Goal: Task Accomplishment & Management: Complete application form

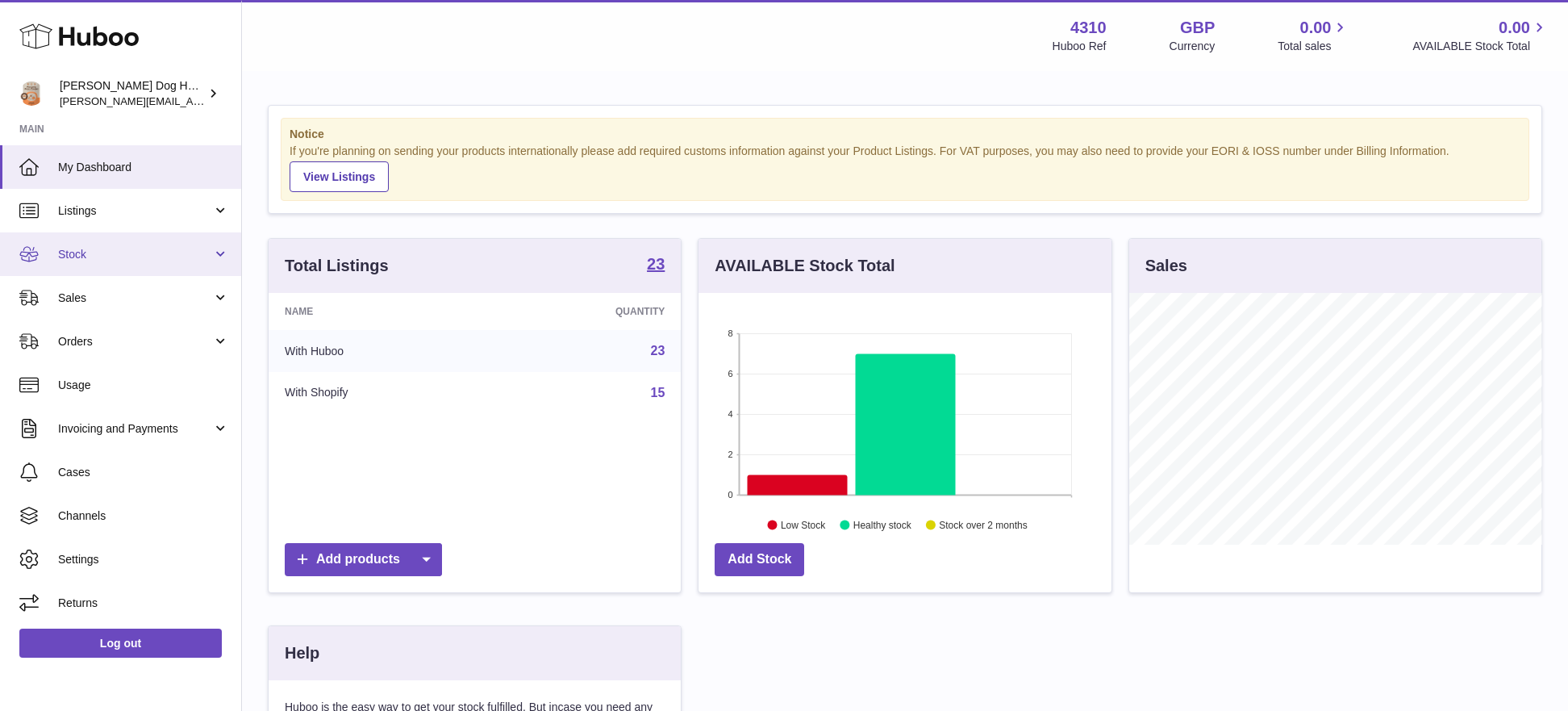
scroll to position [252, 413]
click at [127, 268] on link "Stock" at bounding box center [120, 254] width 241 height 44
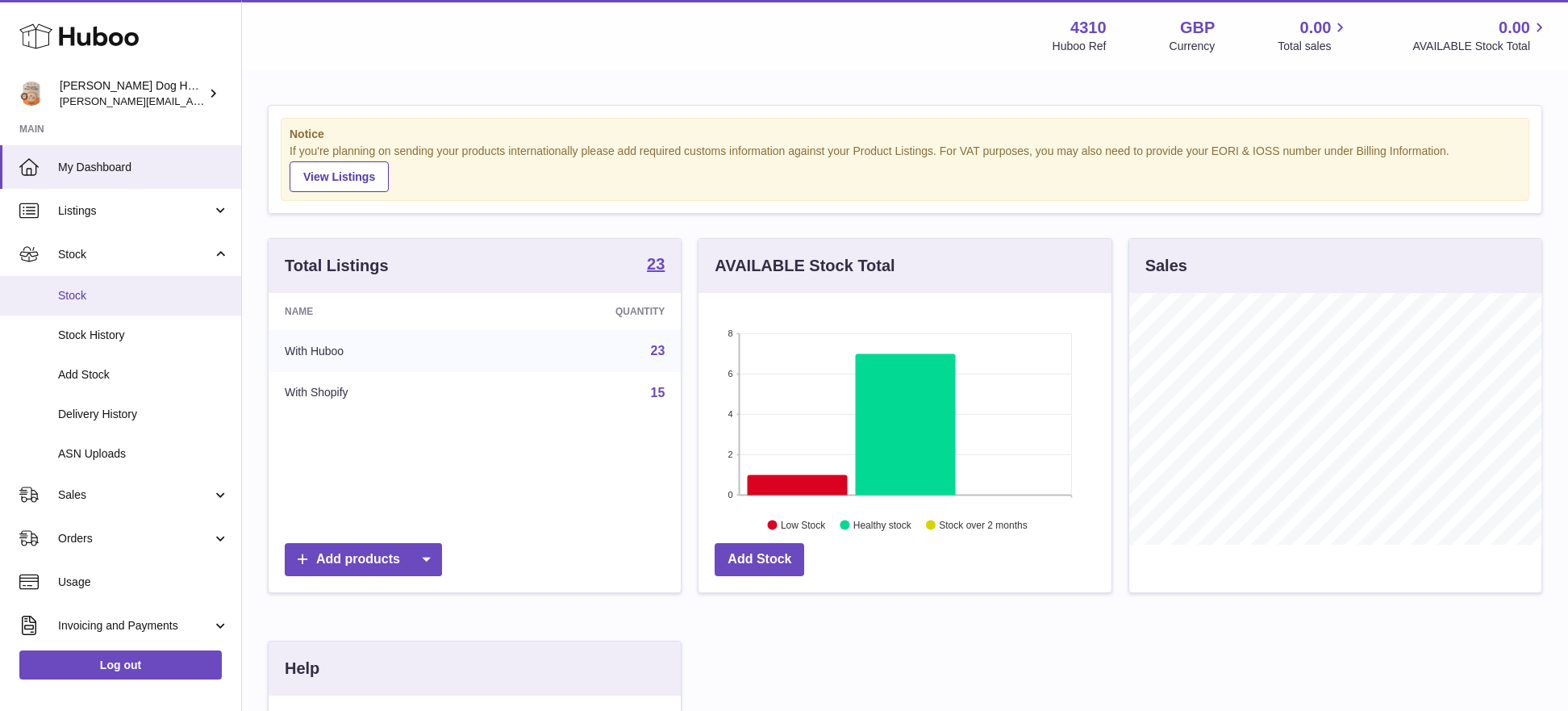
click at [130, 285] on link "Stock" at bounding box center [120, 296] width 241 height 40
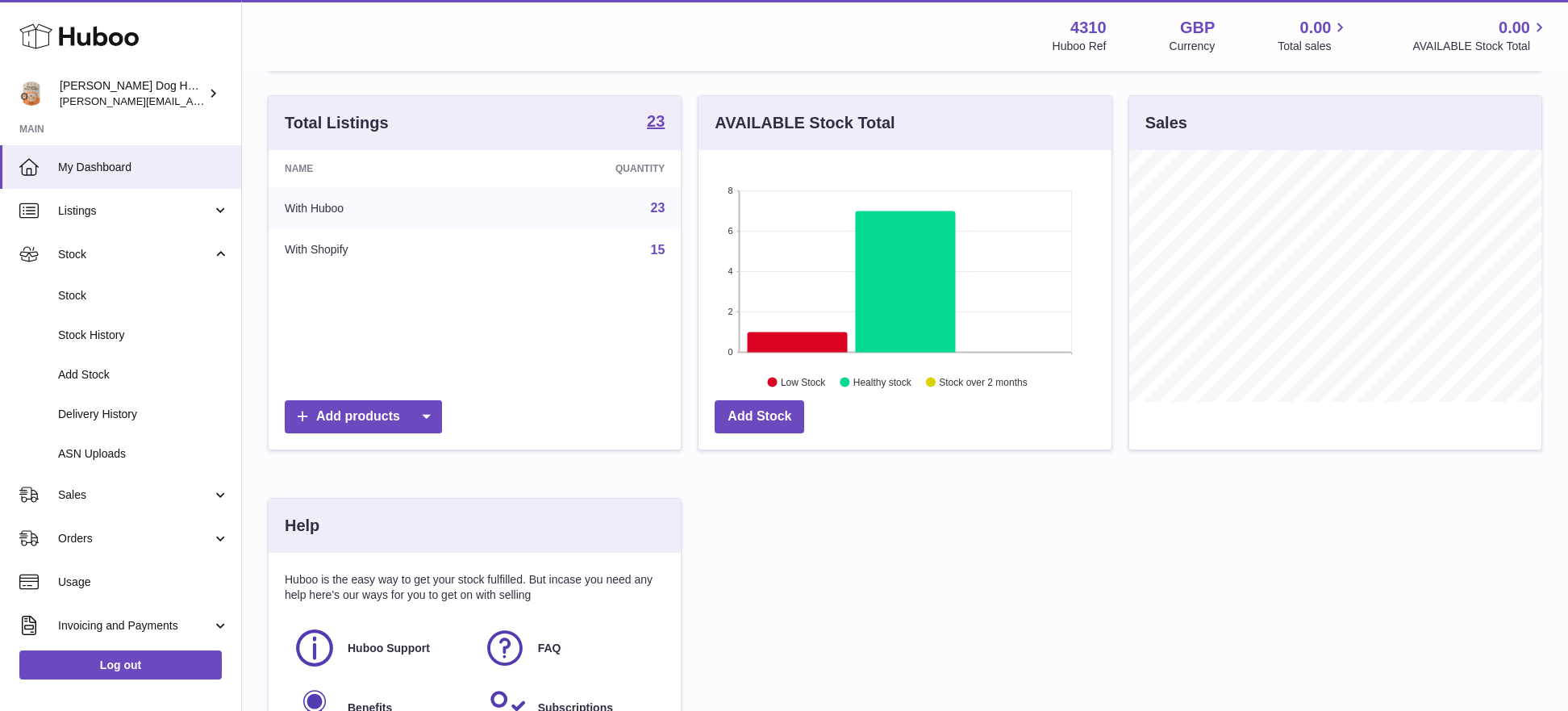
scroll to position [189, 0]
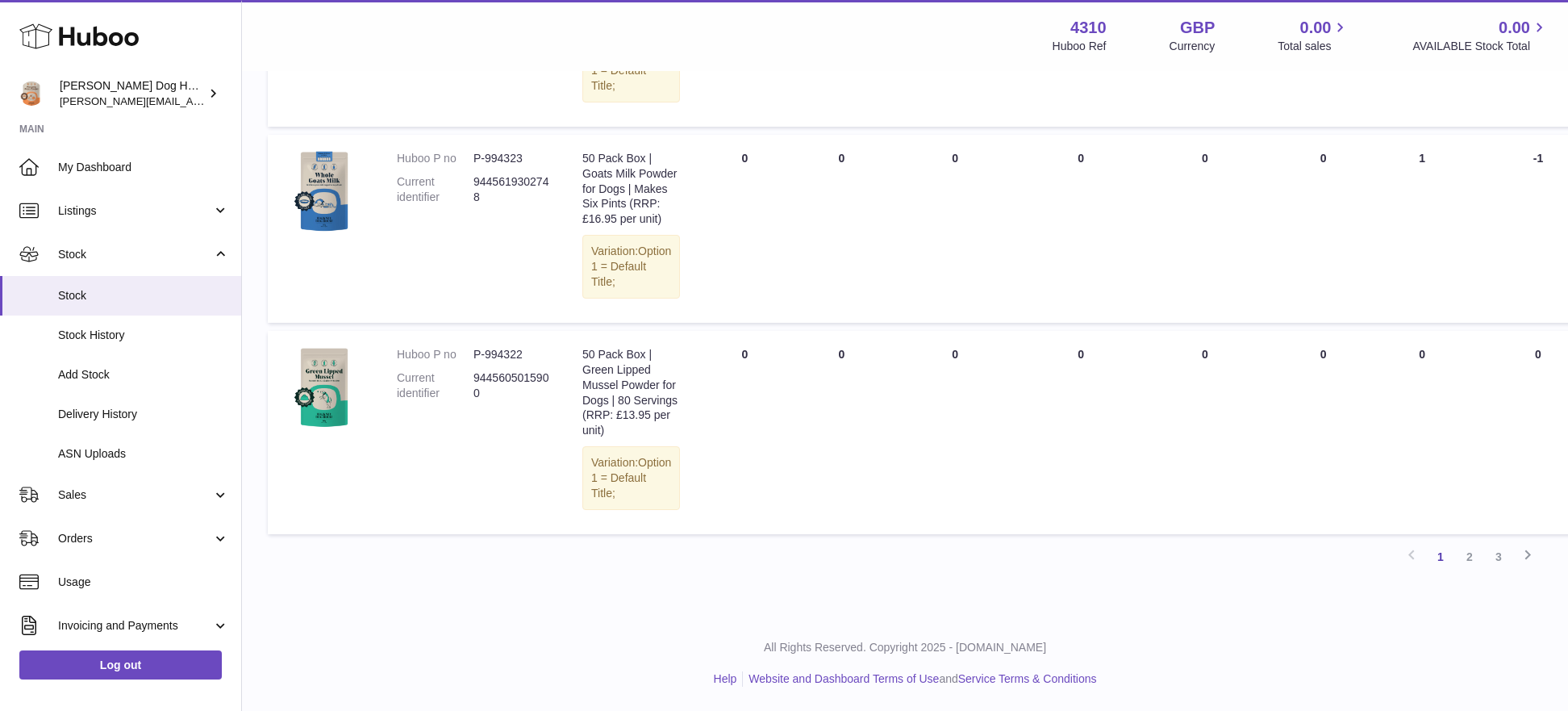
scroll to position [1613, 0]
click at [1481, 558] on link "2" at bounding box center [1470, 557] width 29 height 29
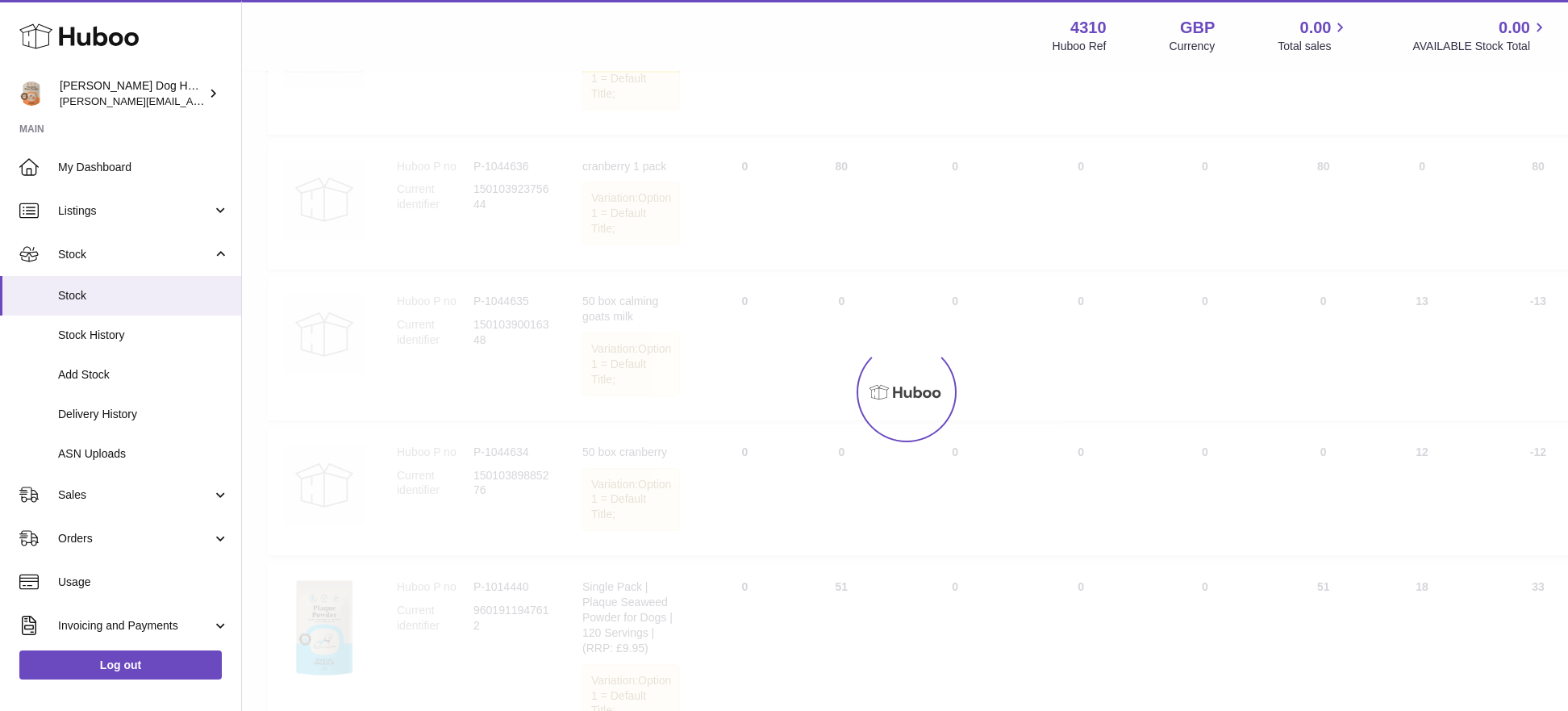
scroll to position [73, 0]
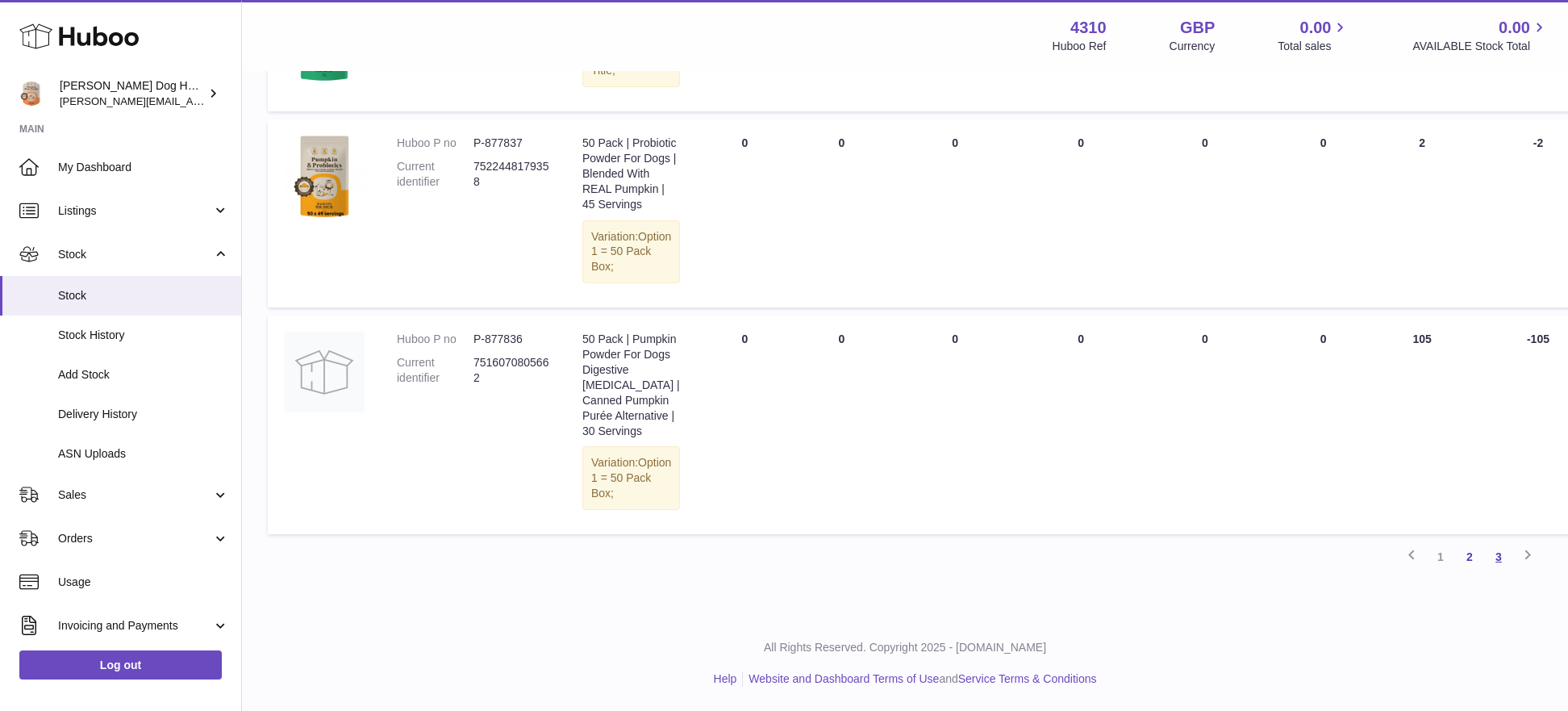
click at [1499, 558] on link "3" at bounding box center [1499, 557] width 29 height 29
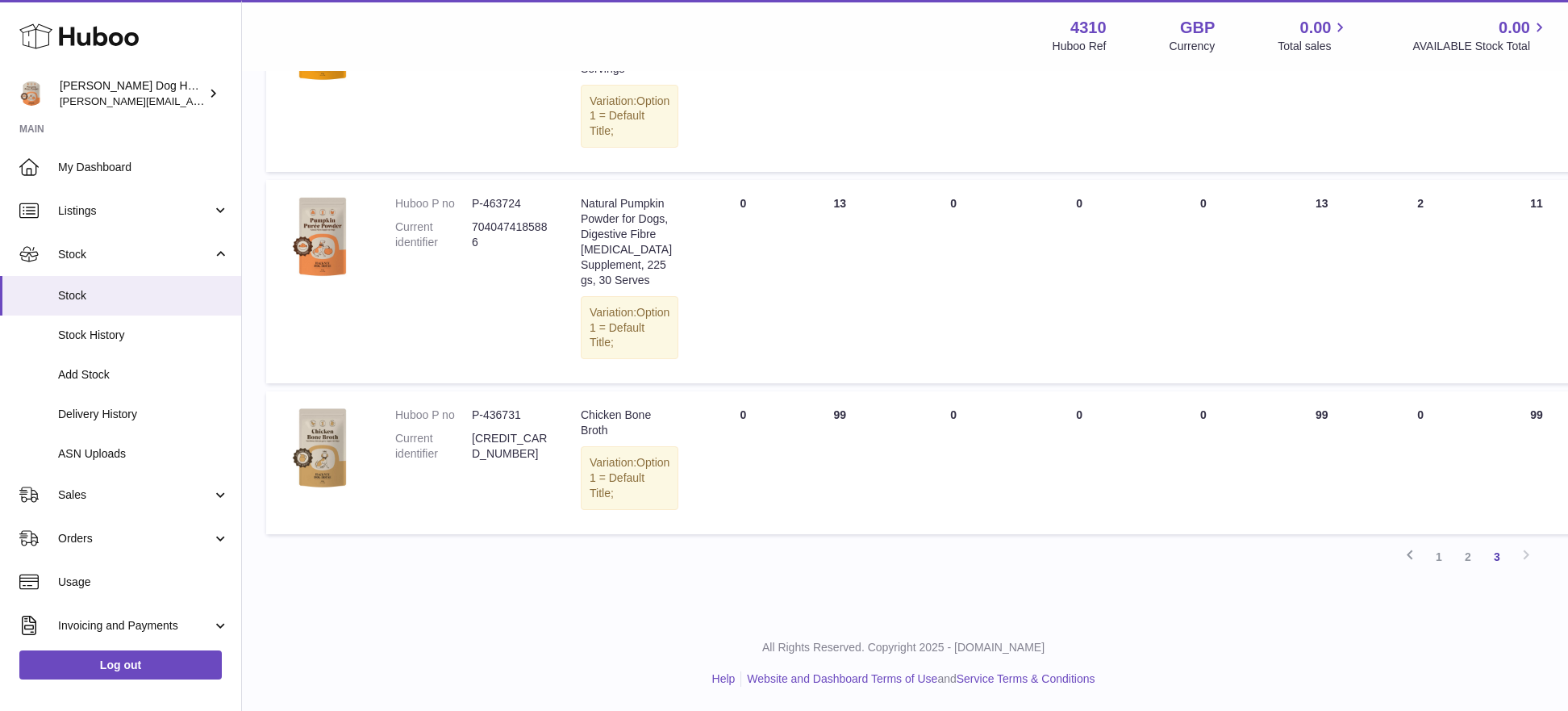
scroll to position [381, 3]
click at [1433, 566] on link "1" at bounding box center [1438, 557] width 29 height 29
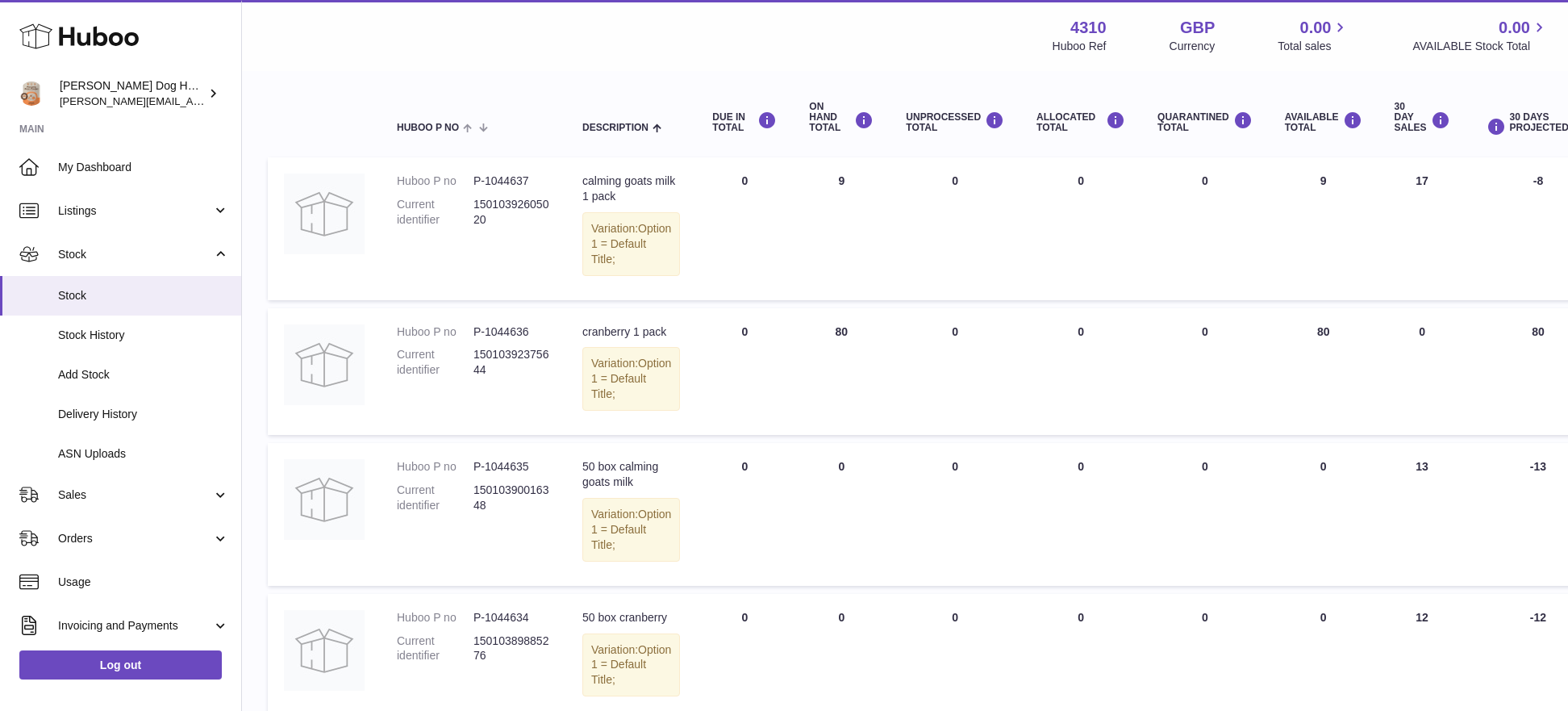
scroll to position [170, 0]
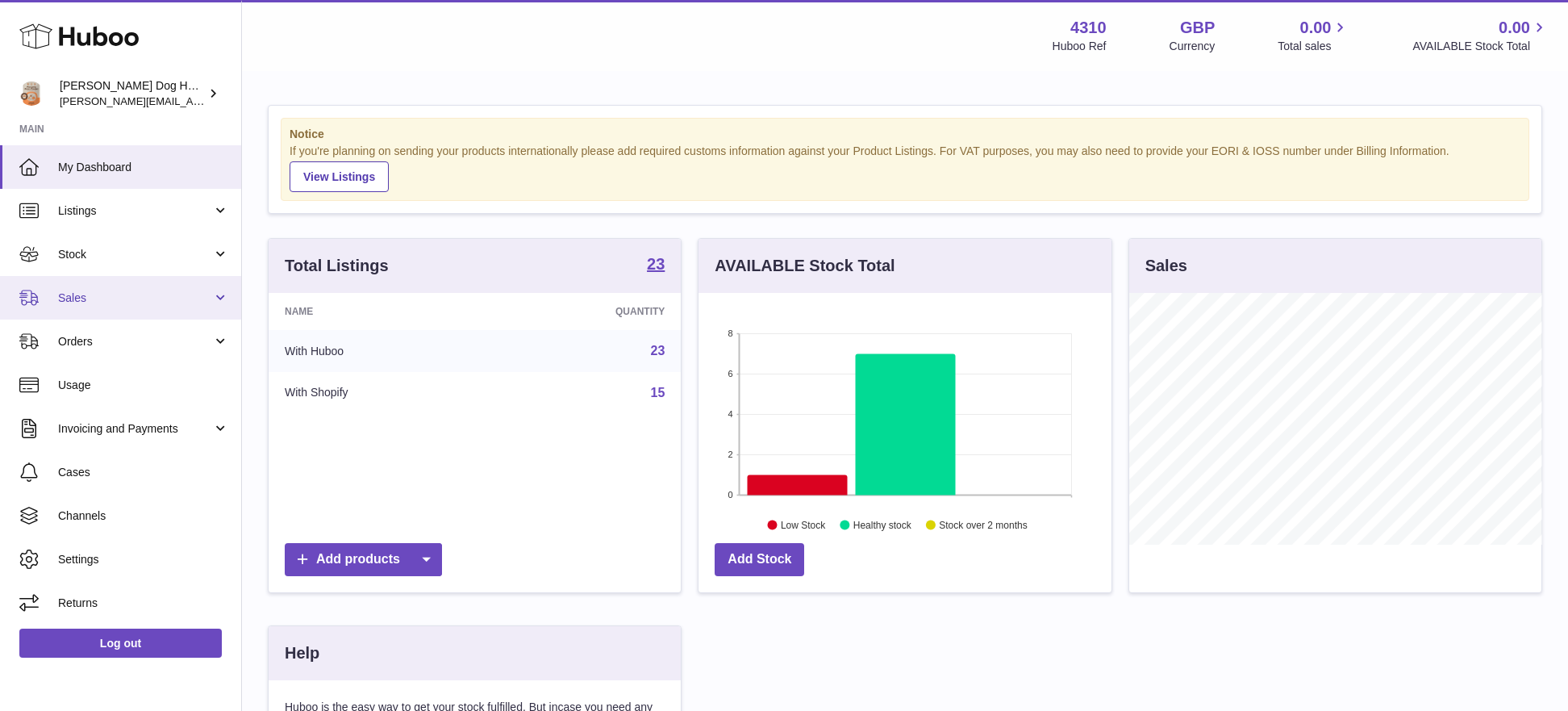
scroll to position [252, 413]
click at [148, 298] on span "Sales" at bounding box center [135, 298] width 154 height 16
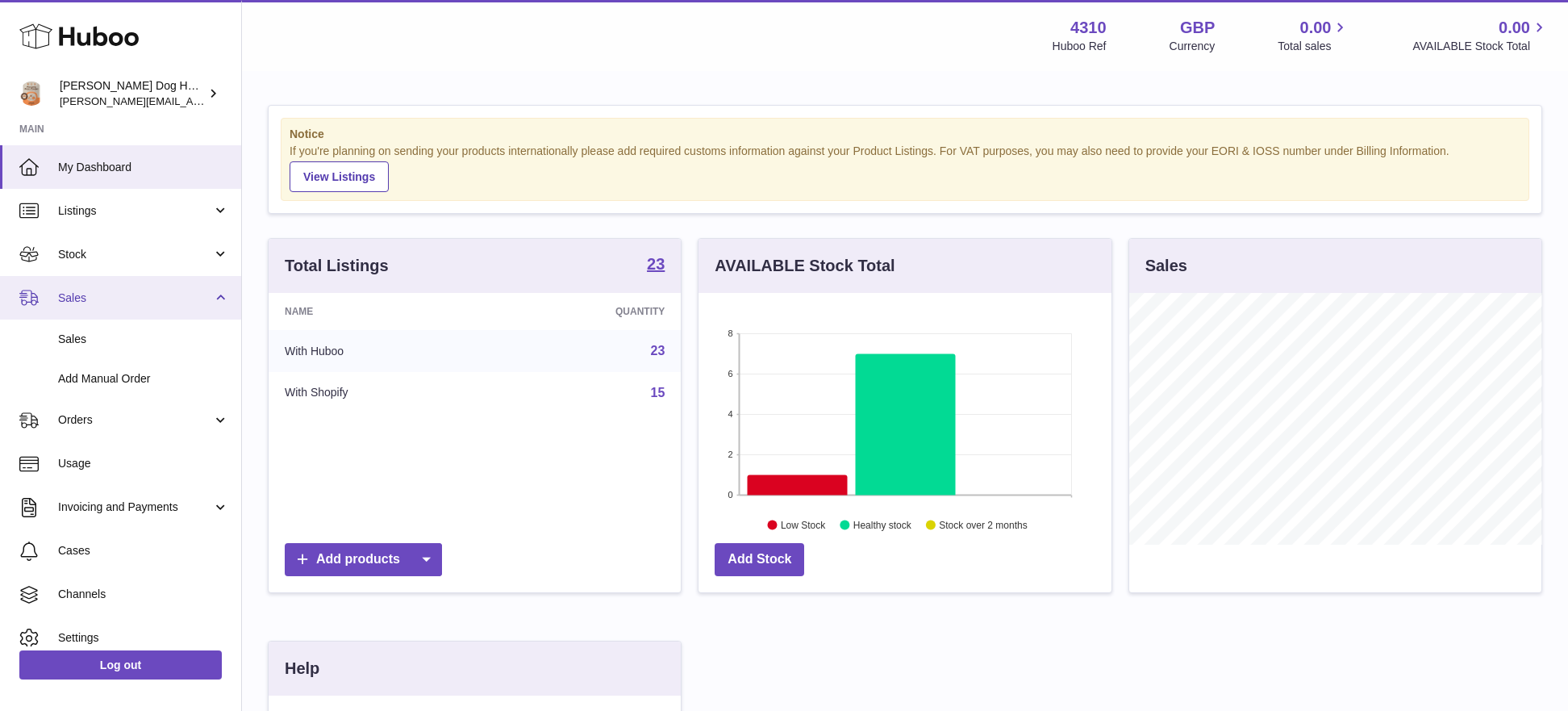
click at [145, 279] on link "Sales" at bounding box center [120, 298] width 241 height 44
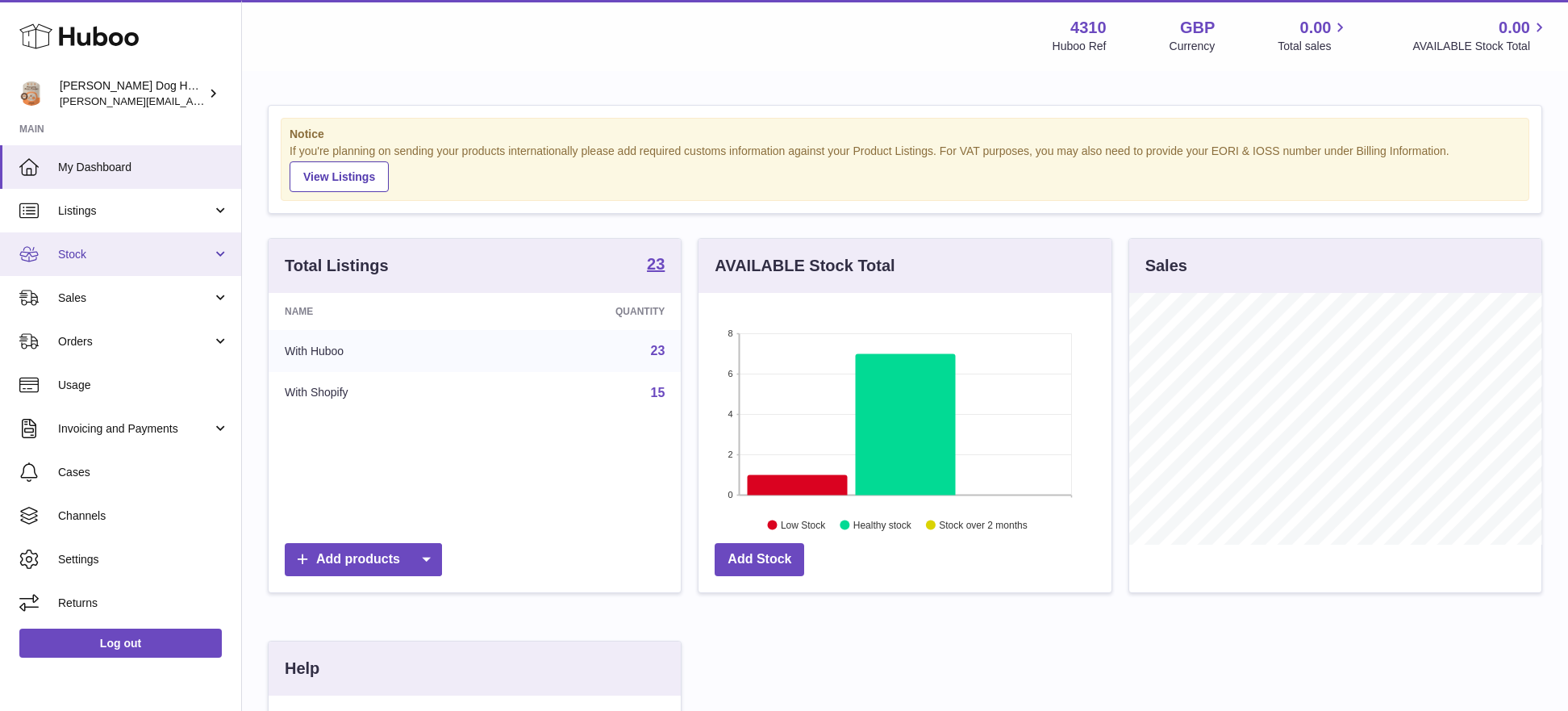
click at [135, 267] on link "Stock" at bounding box center [120, 254] width 241 height 44
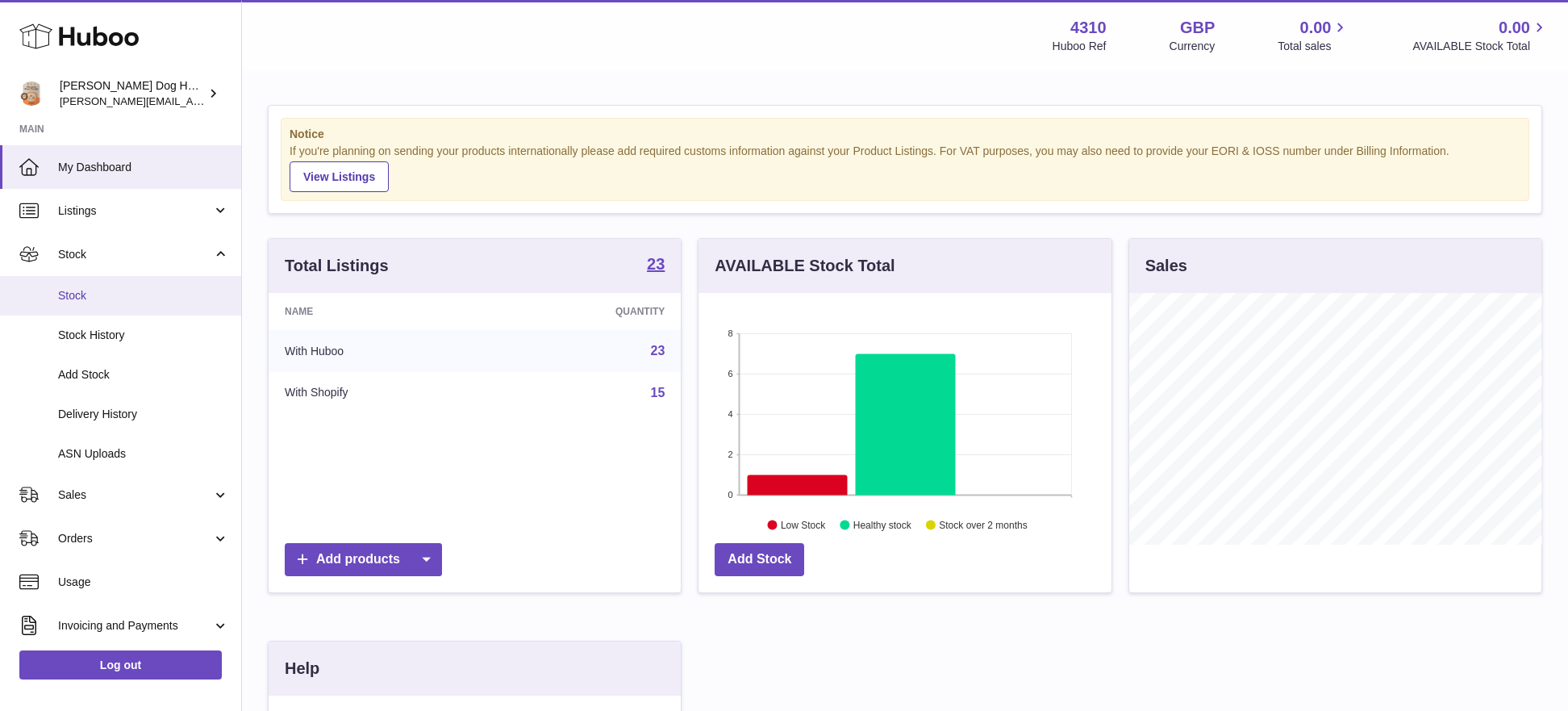
click at [135, 290] on span "Stock" at bounding box center [144, 296] width 171 height 16
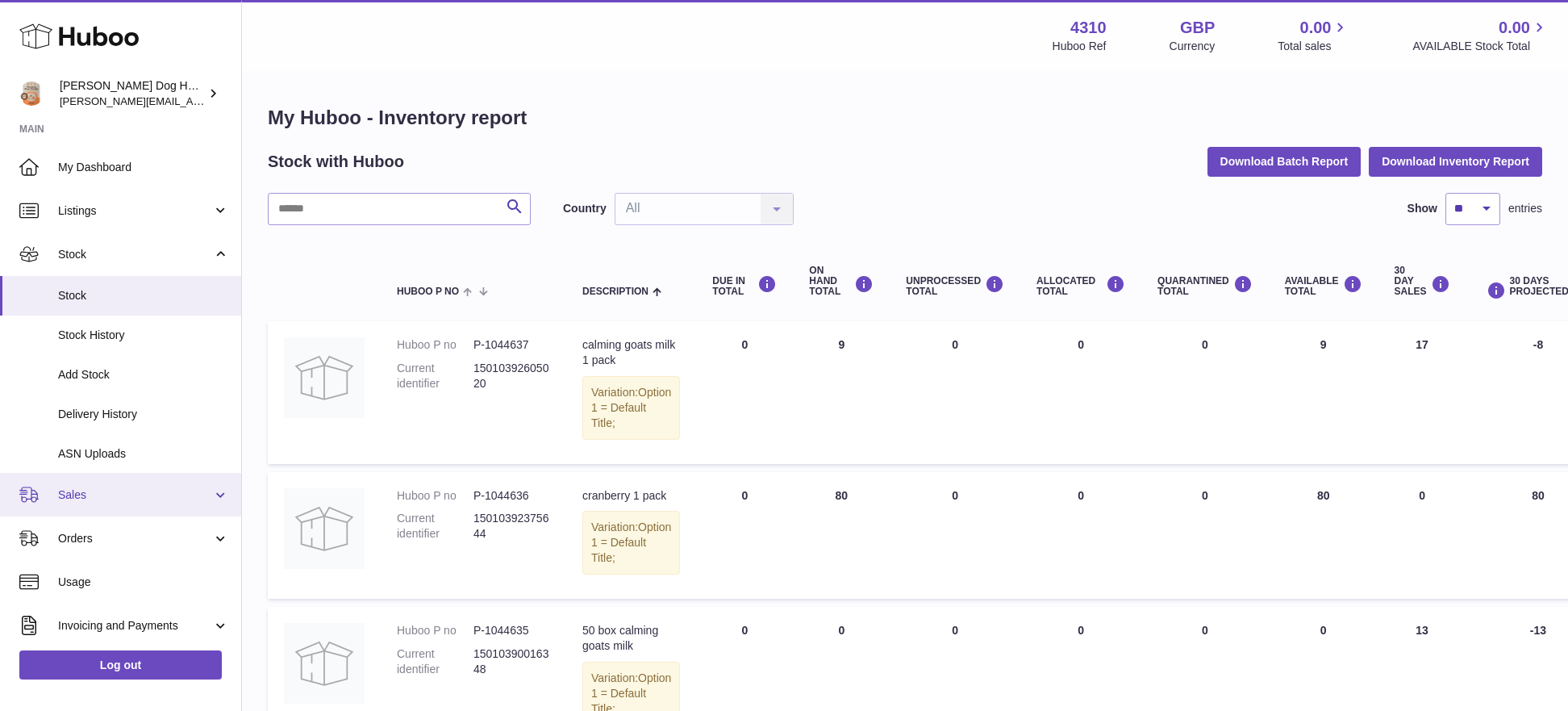
click at [137, 495] on span "Sales" at bounding box center [135, 495] width 154 height 16
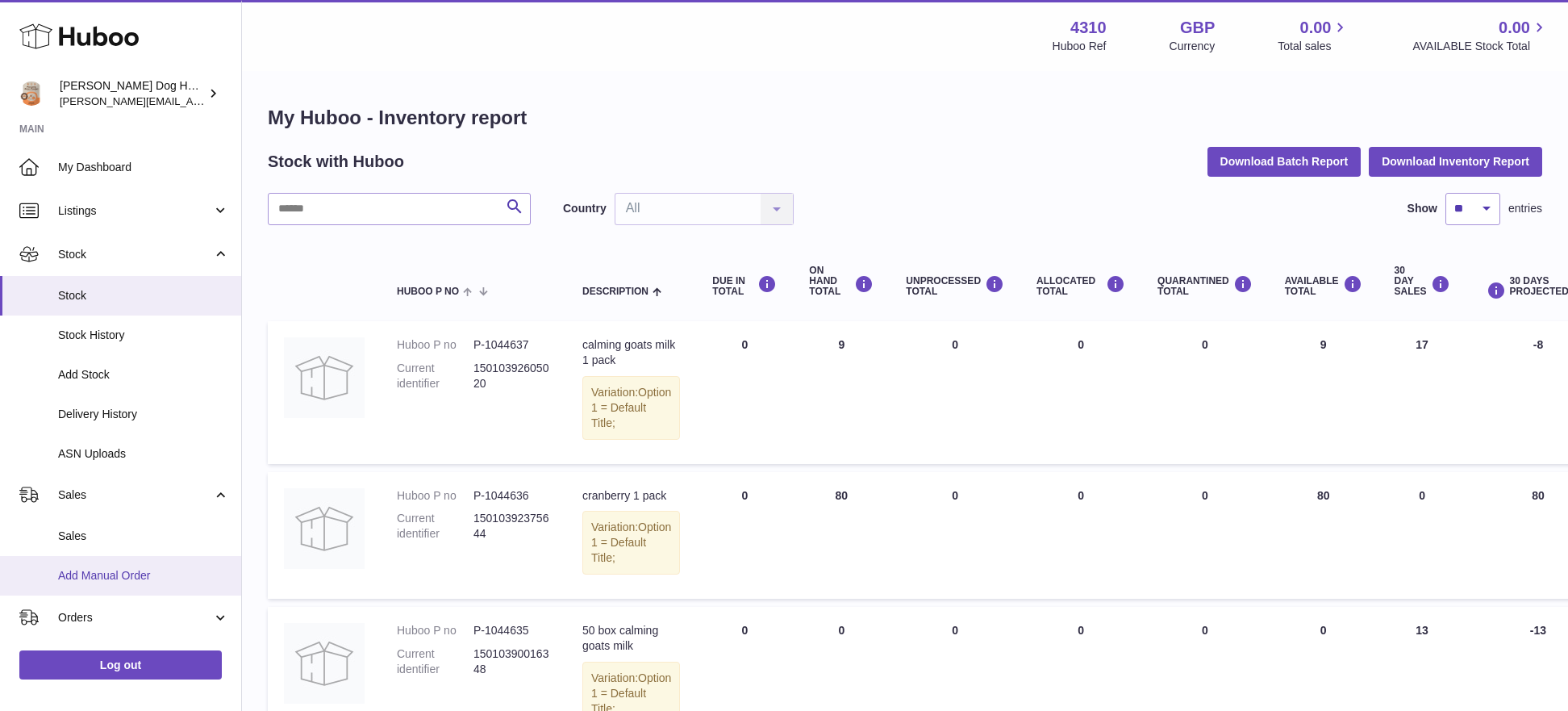
click at [127, 568] on span "Add Manual Order" at bounding box center [144, 576] width 171 height 16
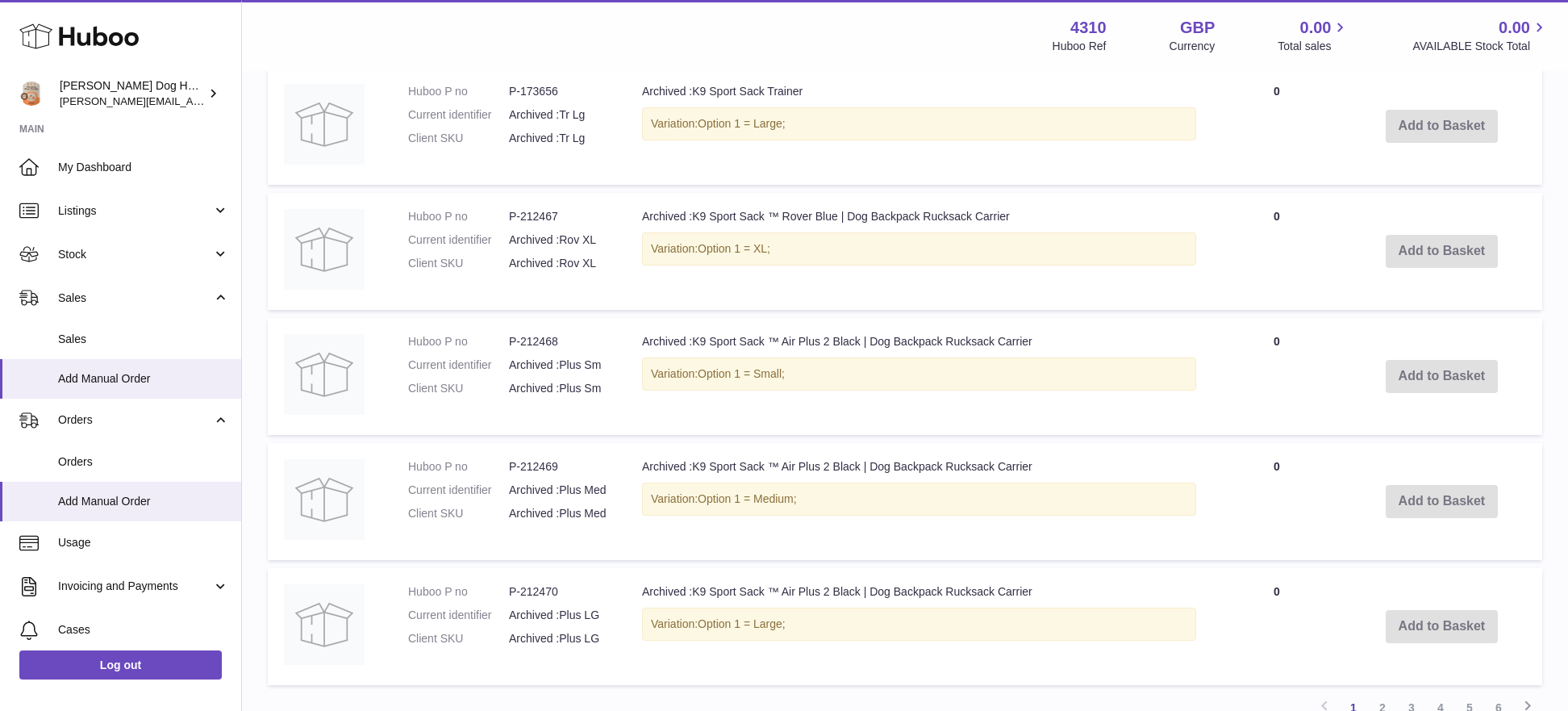
scroll to position [1289, 0]
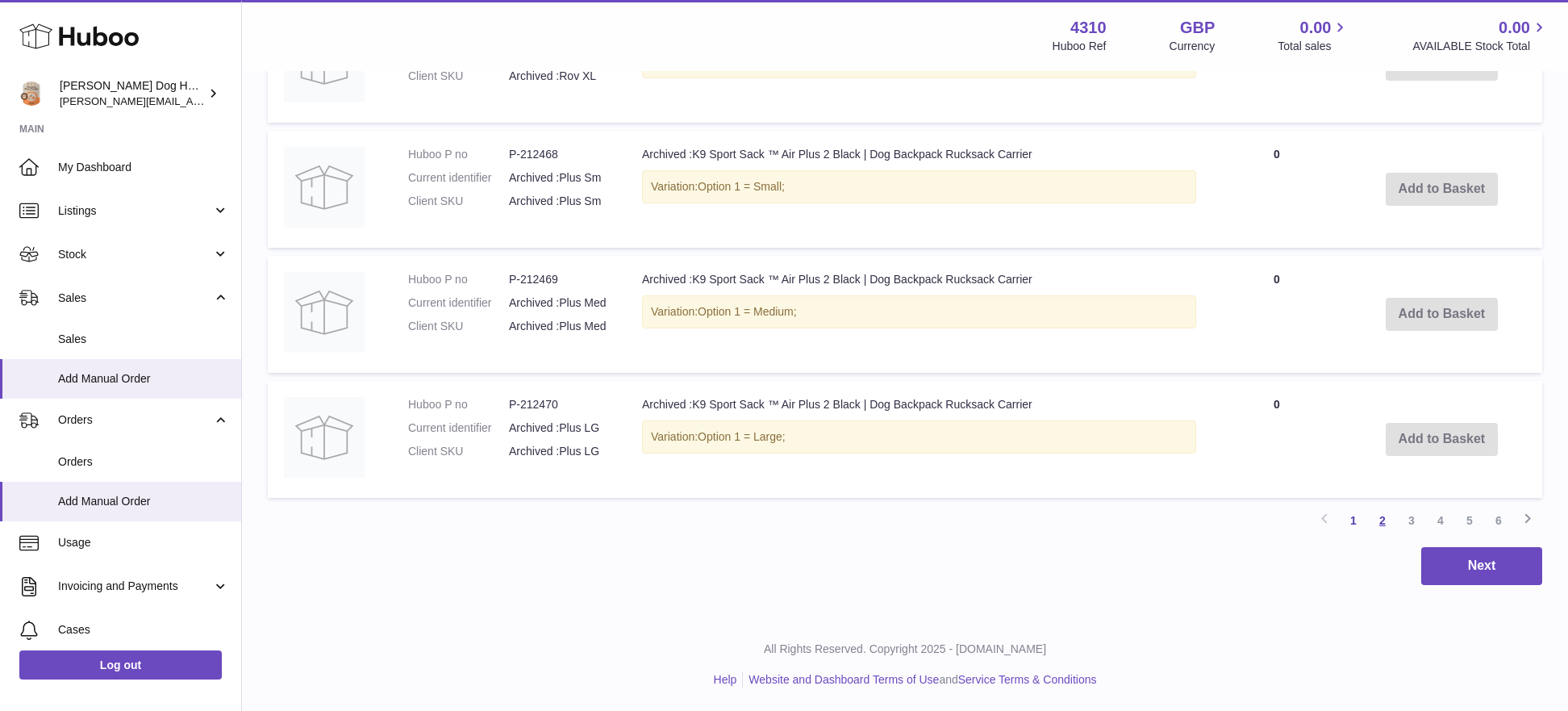
click at [1375, 506] on link "2" at bounding box center [1383, 521] width 29 height 29
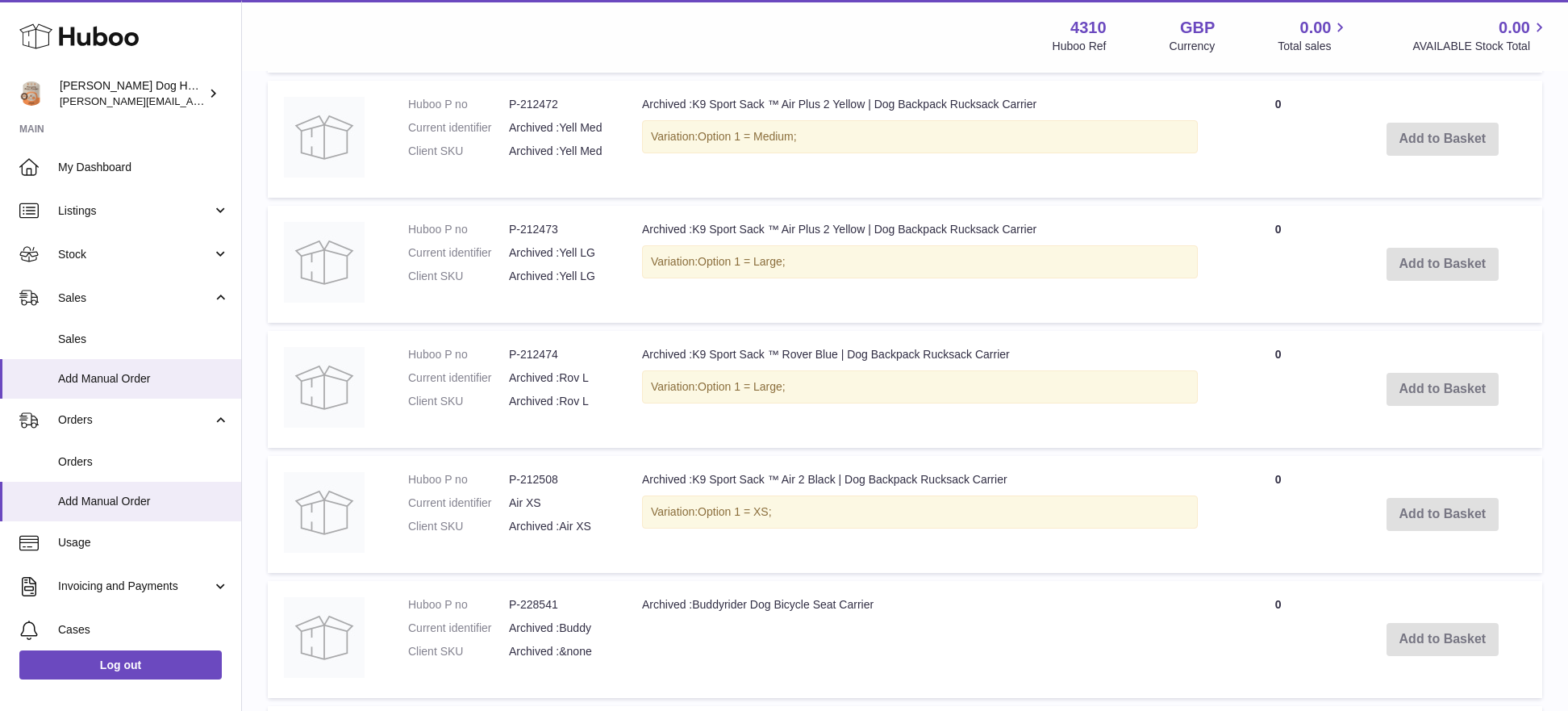
scroll to position [1289, 0]
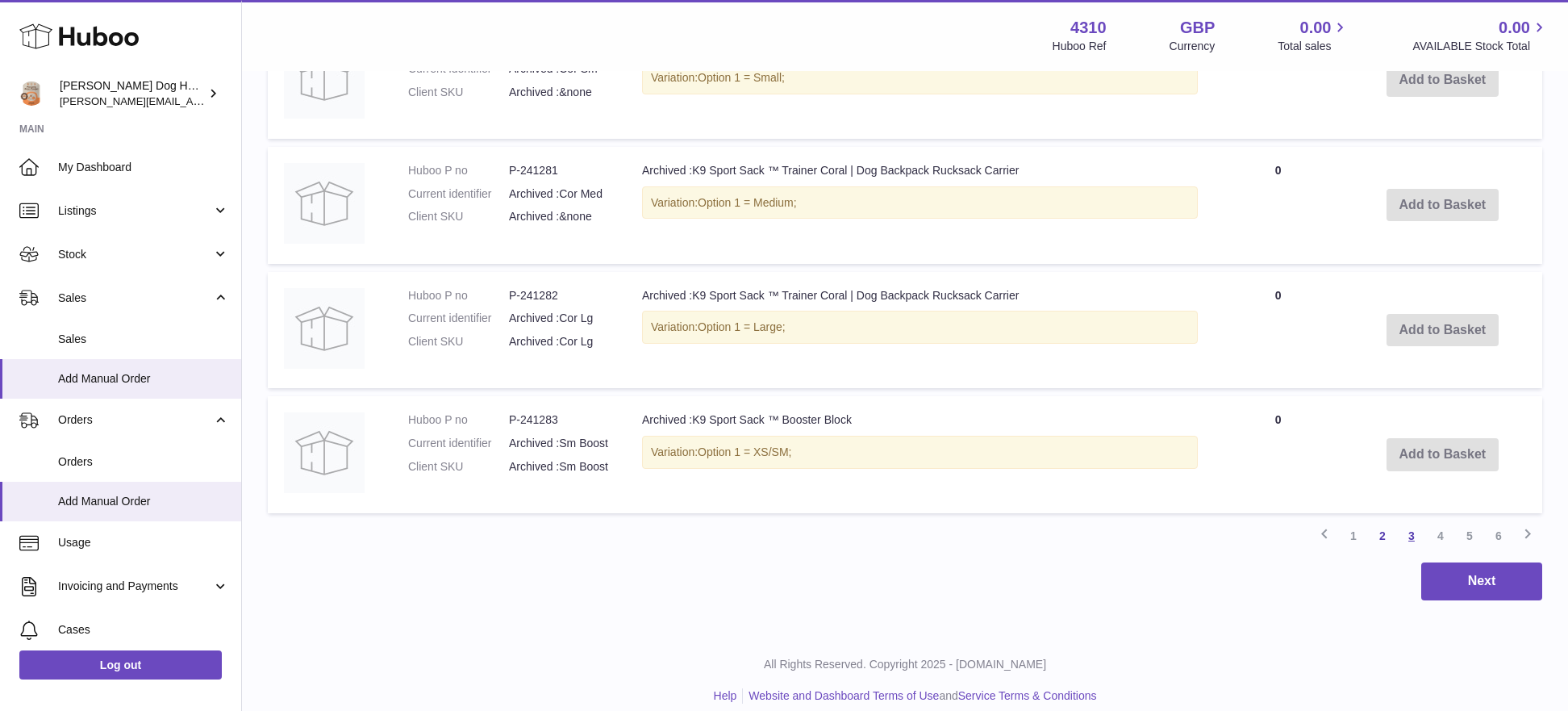
click at [1406, 521] on link "3" at bounding box center [1412, 535] width 29 height 29
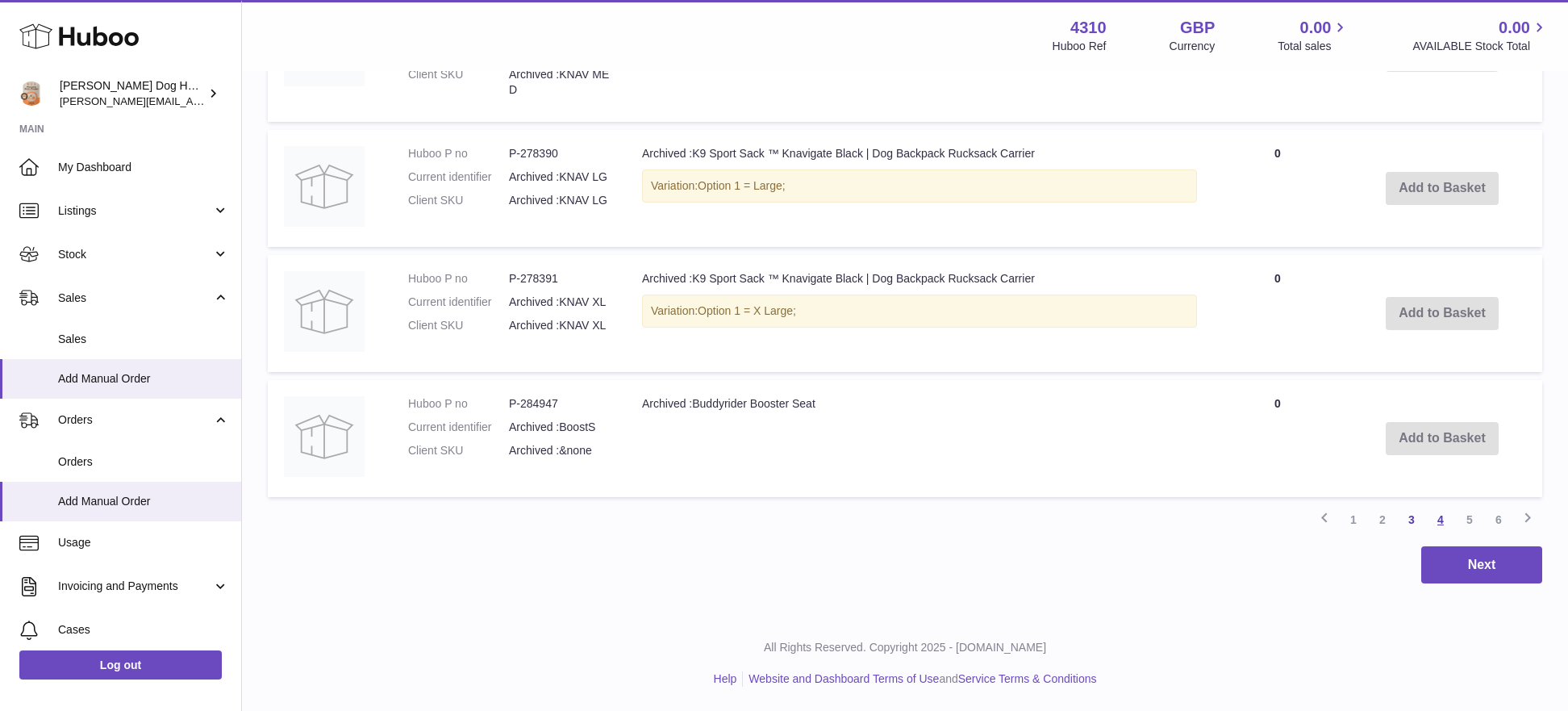
click at [1446, 528] on link "4" at bounding box center [1441, 520] width 29 height 29
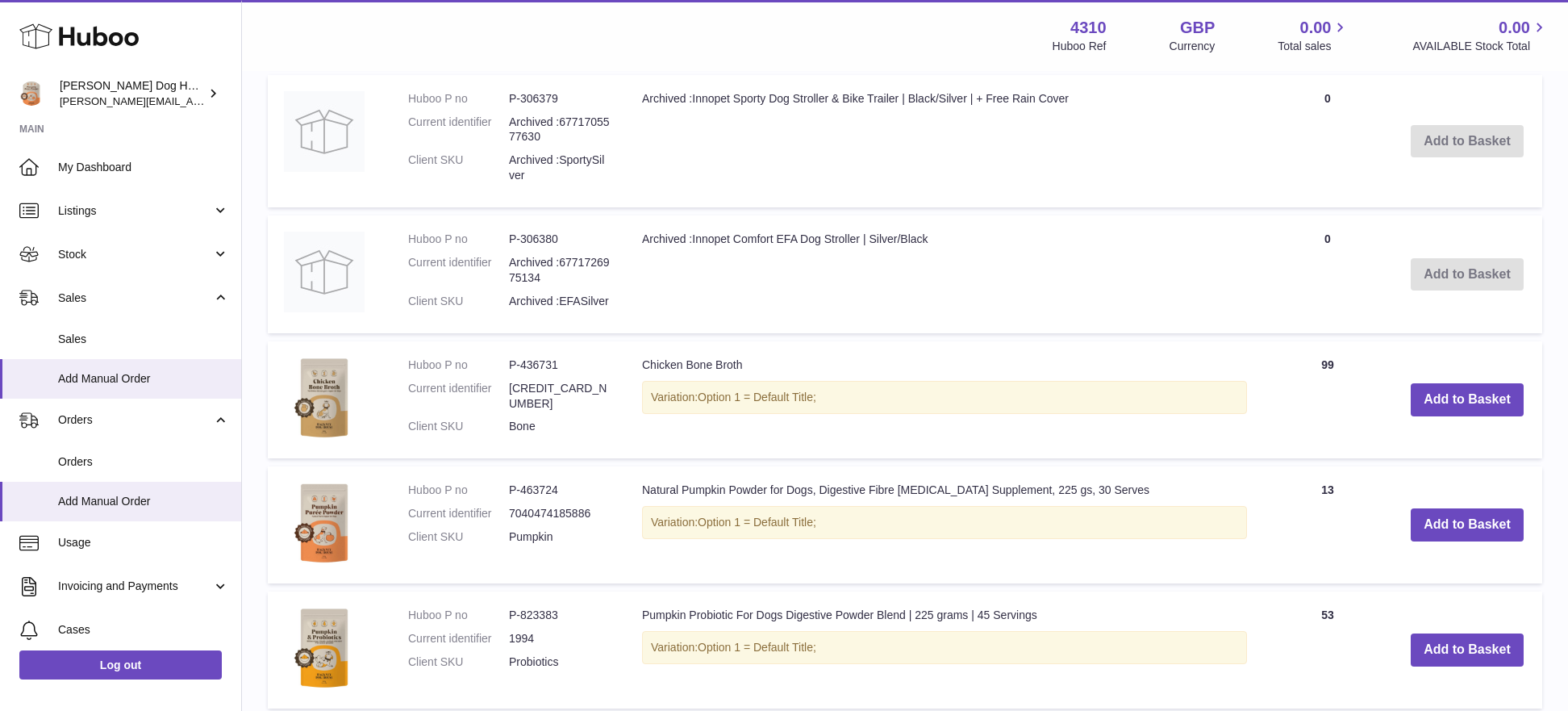
scroll to position [572, 0]
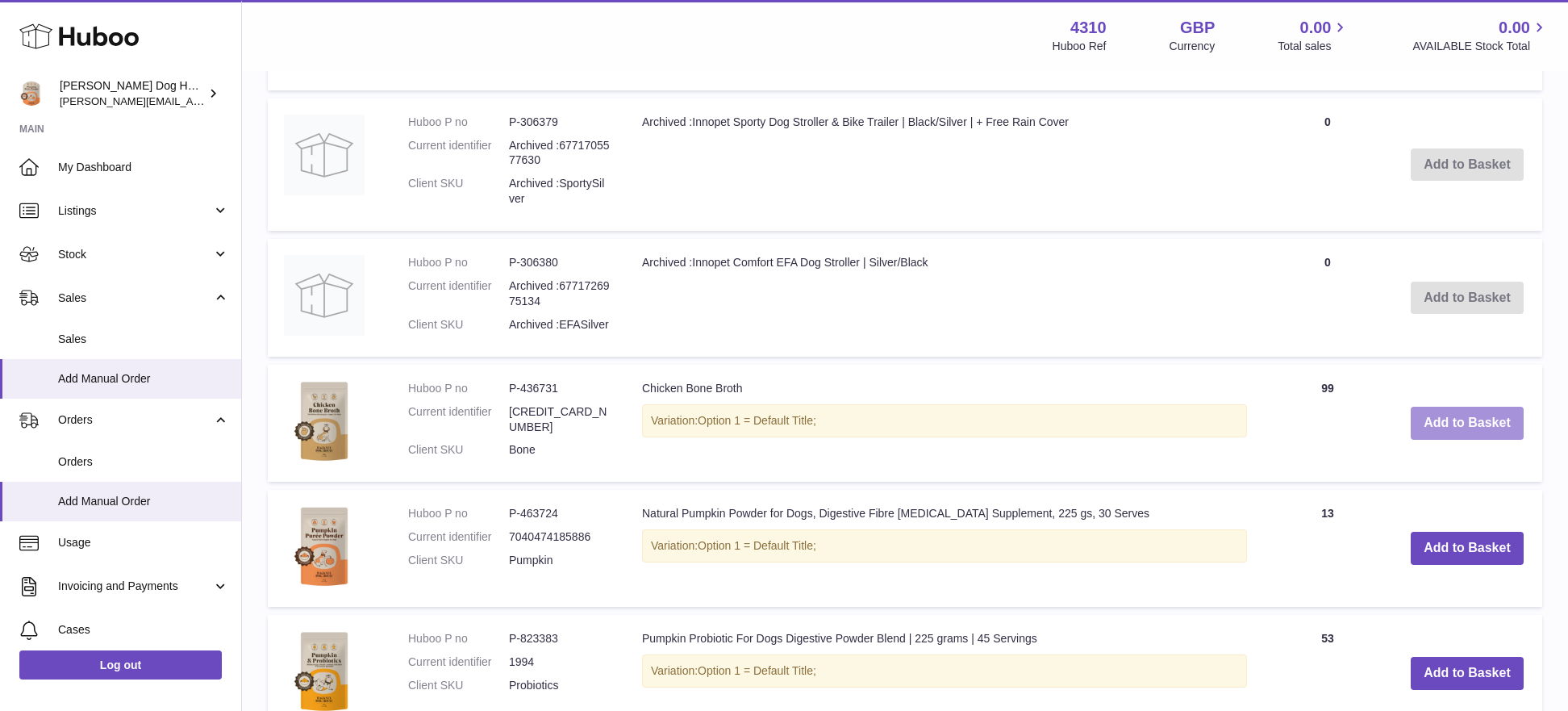
click at [1443, 424] on button "Add to Basket" at bounding box center [1467, 423] width 112 height 33
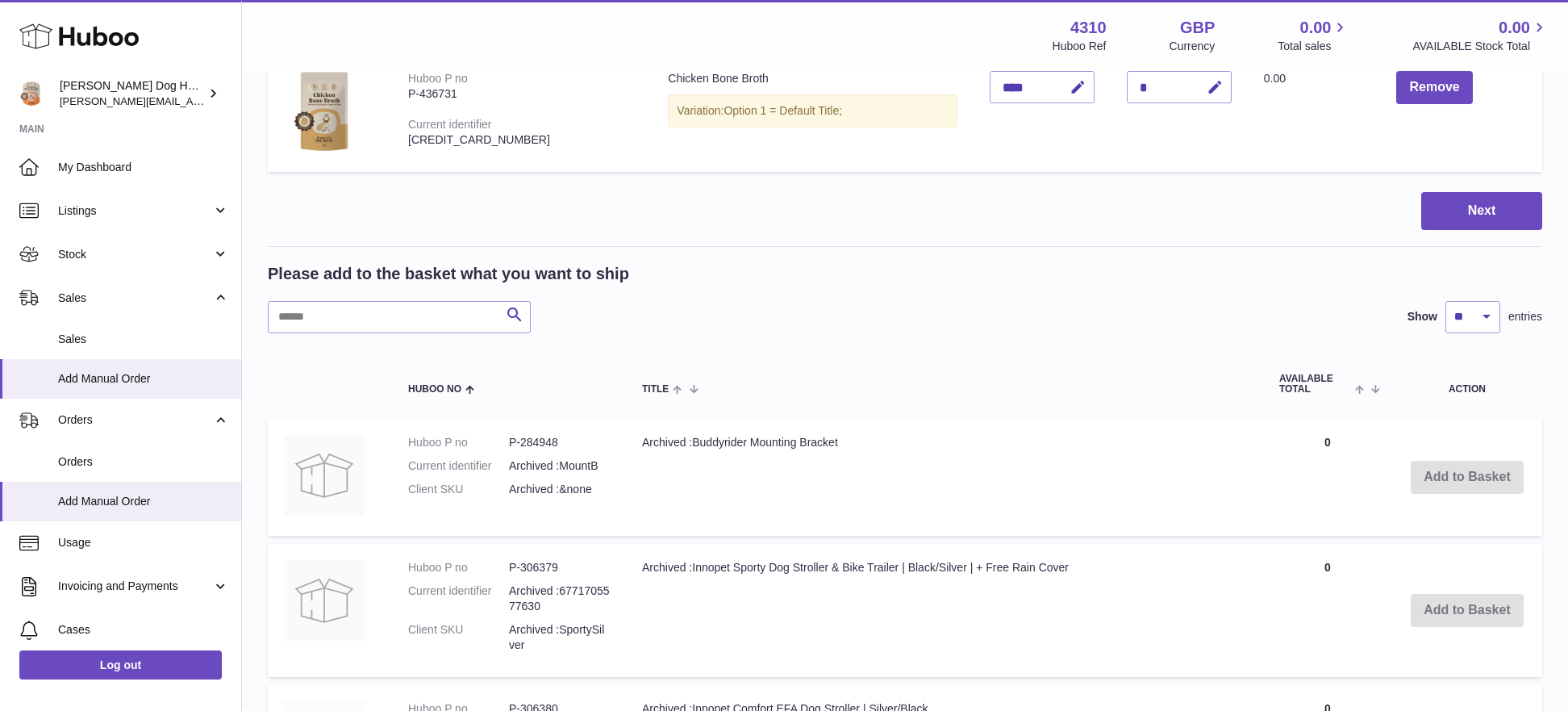
scroll to position [150, 0]
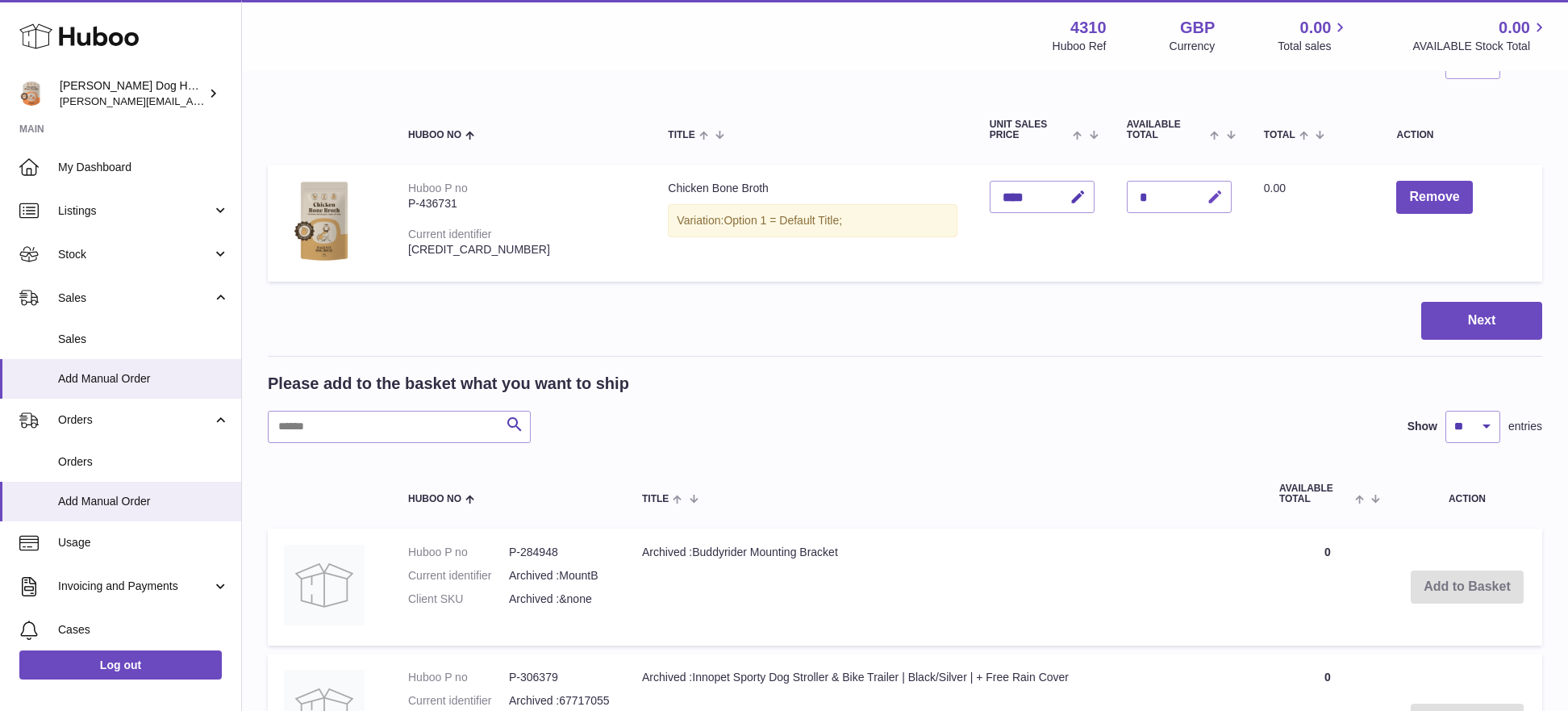
click at [1207, 204] on icon "button" at bounding box center [1215, 197] width 16 height 16
click at [1208, 195] on icon "submit" at bounding box center [1215, 197] width 15 height 15
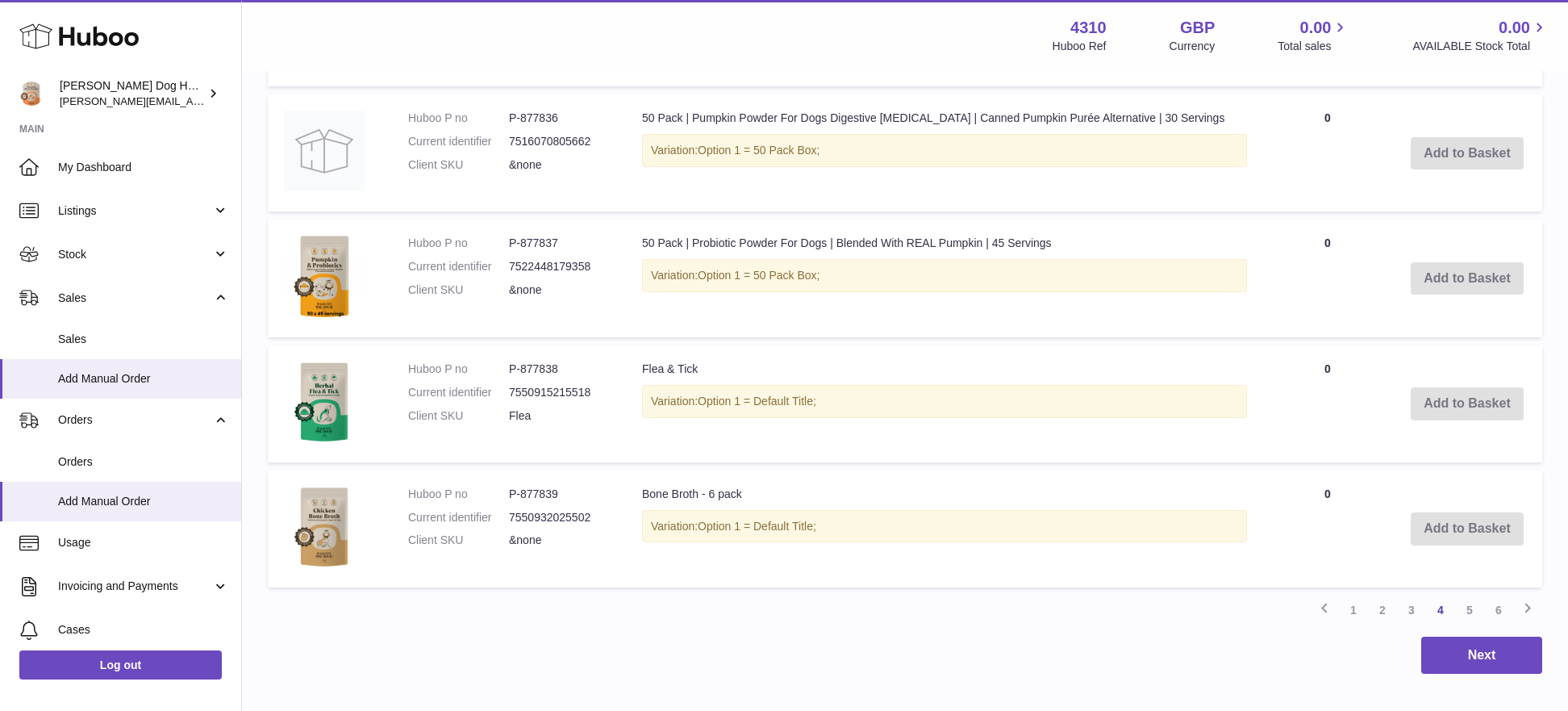
scroll to position [1439, 0]
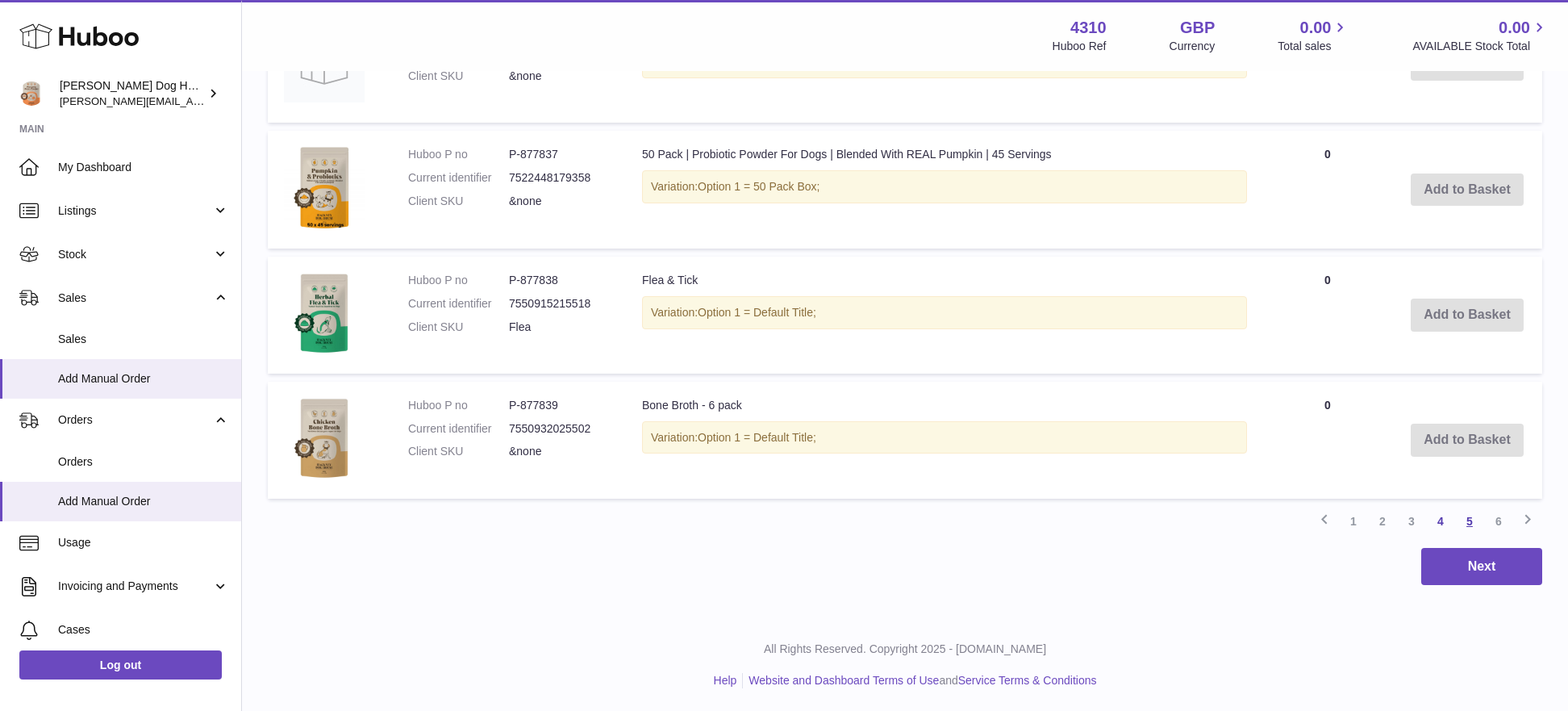
click at [1470, 522] on link "5" at bounding box center [1470, 521] width 29 height 29
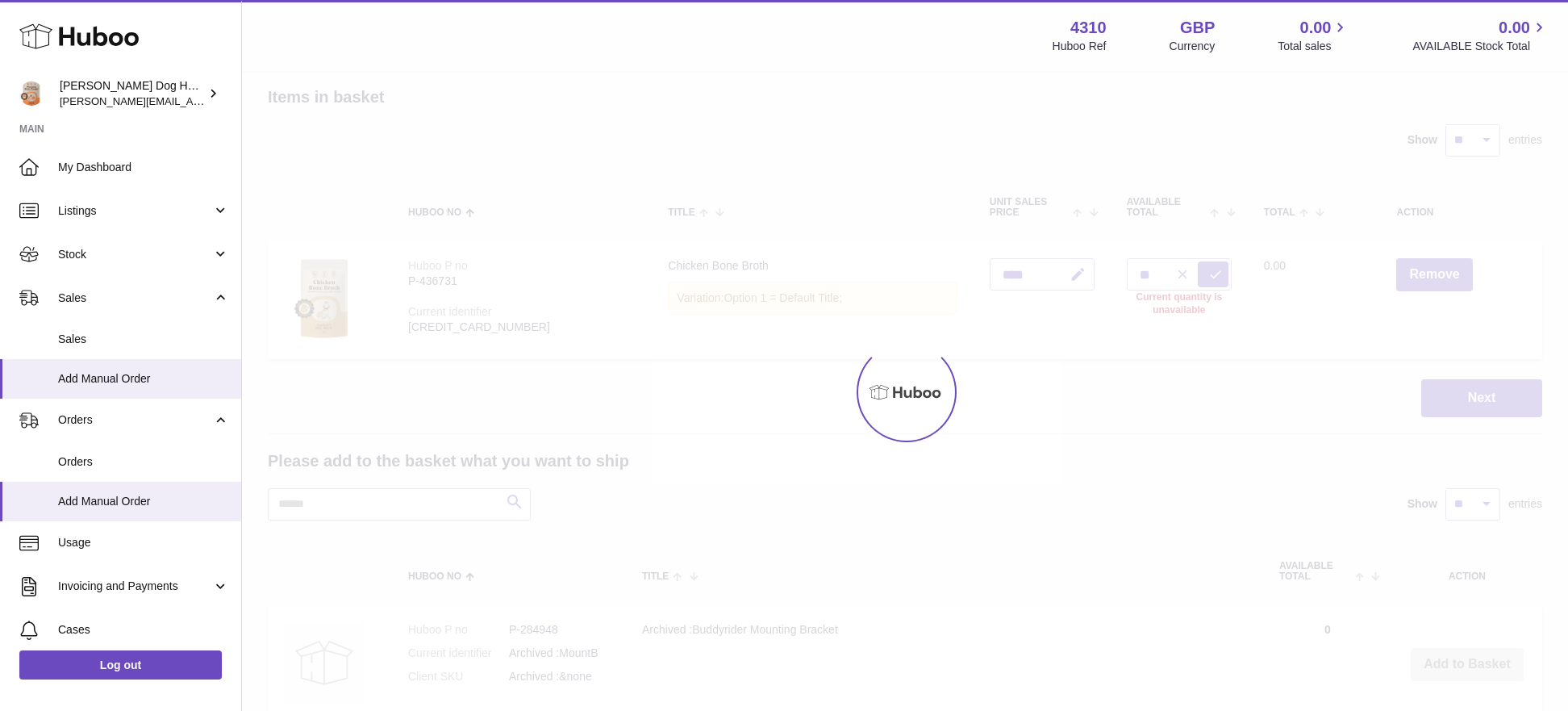
type input "*"
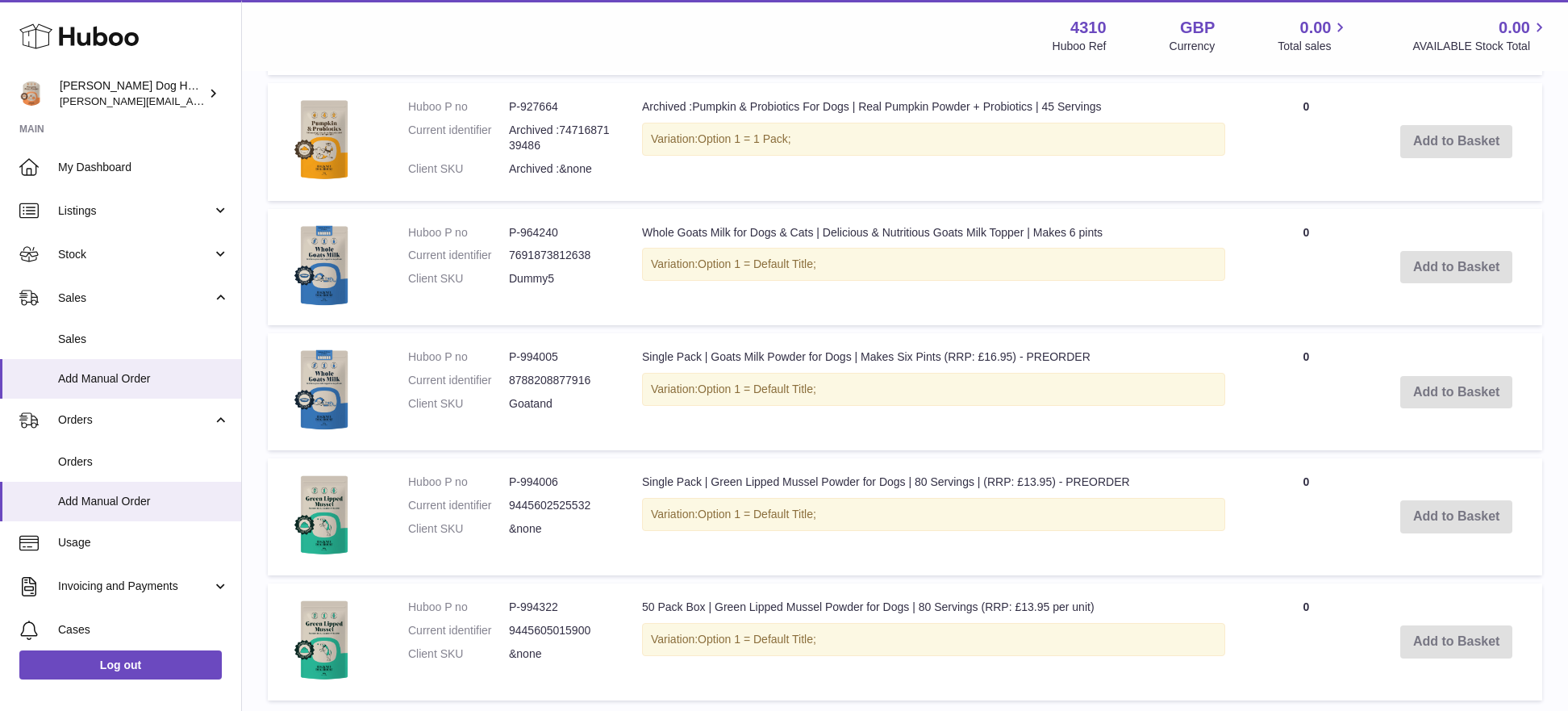
scroll to position [1425, 0]
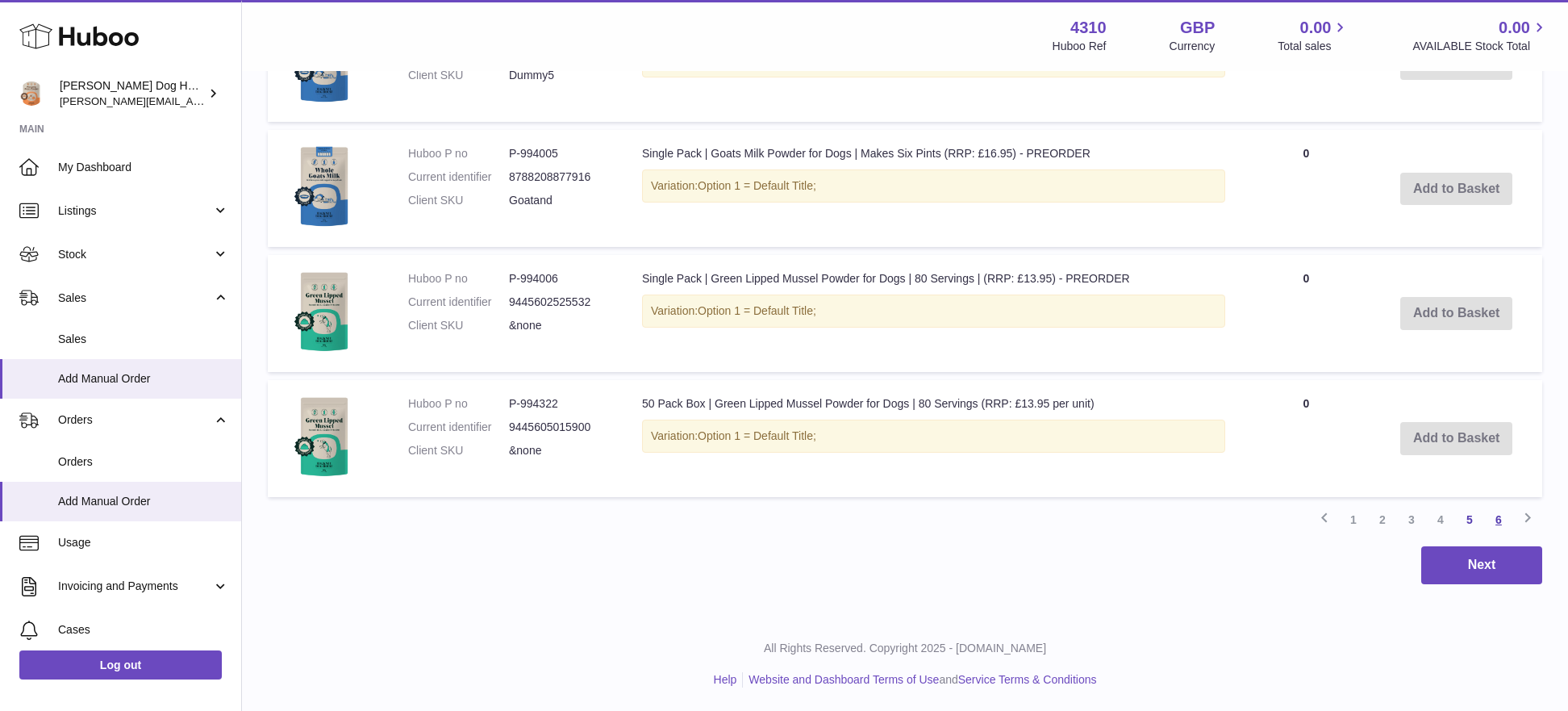
click at [1502, 525] on link "6" at bounding box center [1499, 520] width 29 height 29
